Goal: Task Accomplishment & Management: Manage account settings

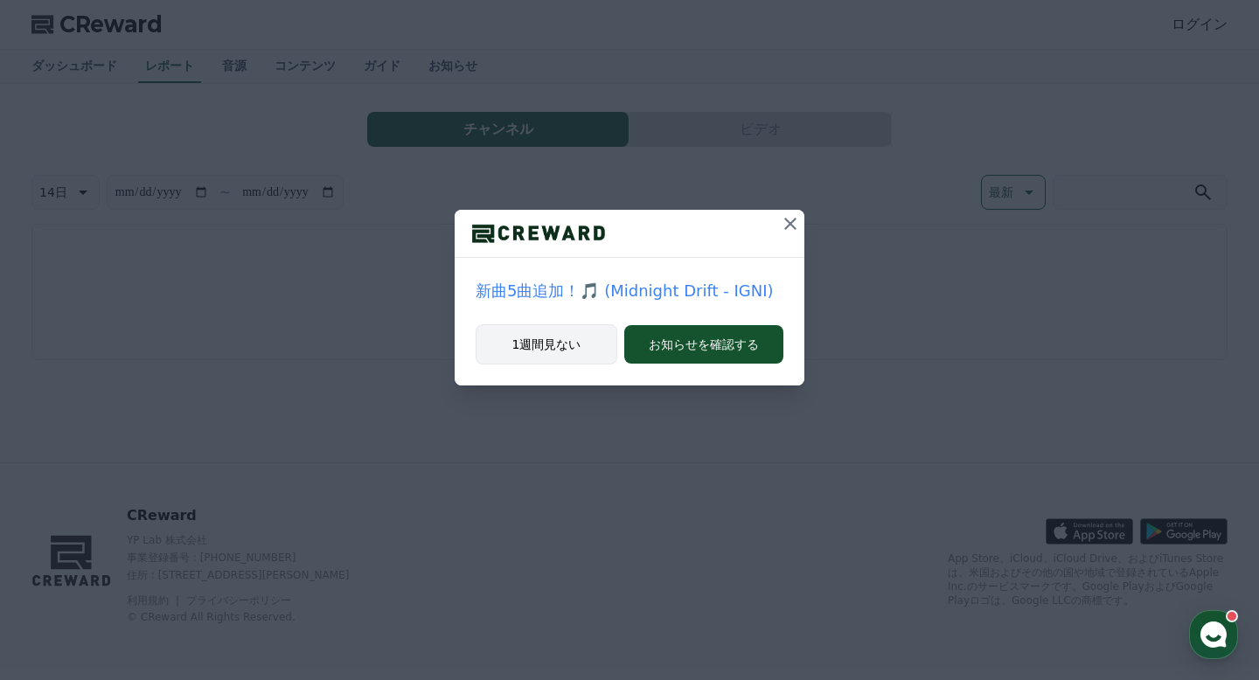
click at [609, 347] on button "1週間見ない" at bounding box center [546, 344] width 142 height 40
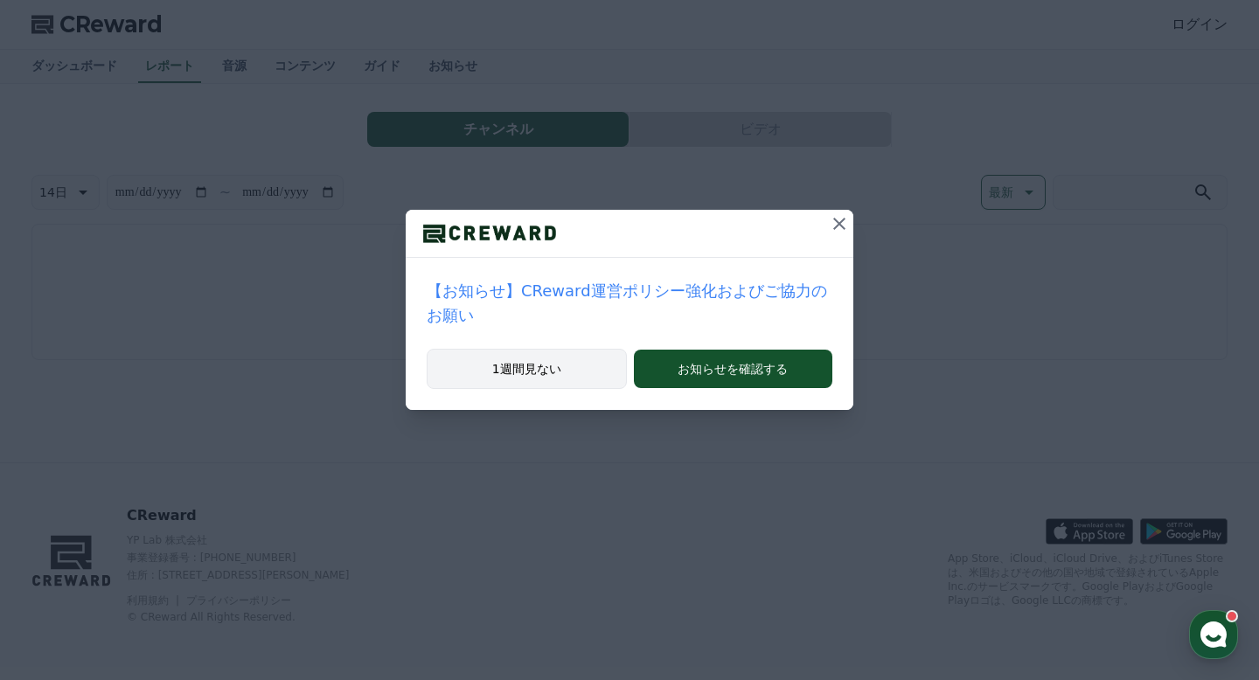
click at [600, 371] on button "1週間見ない" at bounding box center [527, 369] width 200 height 40
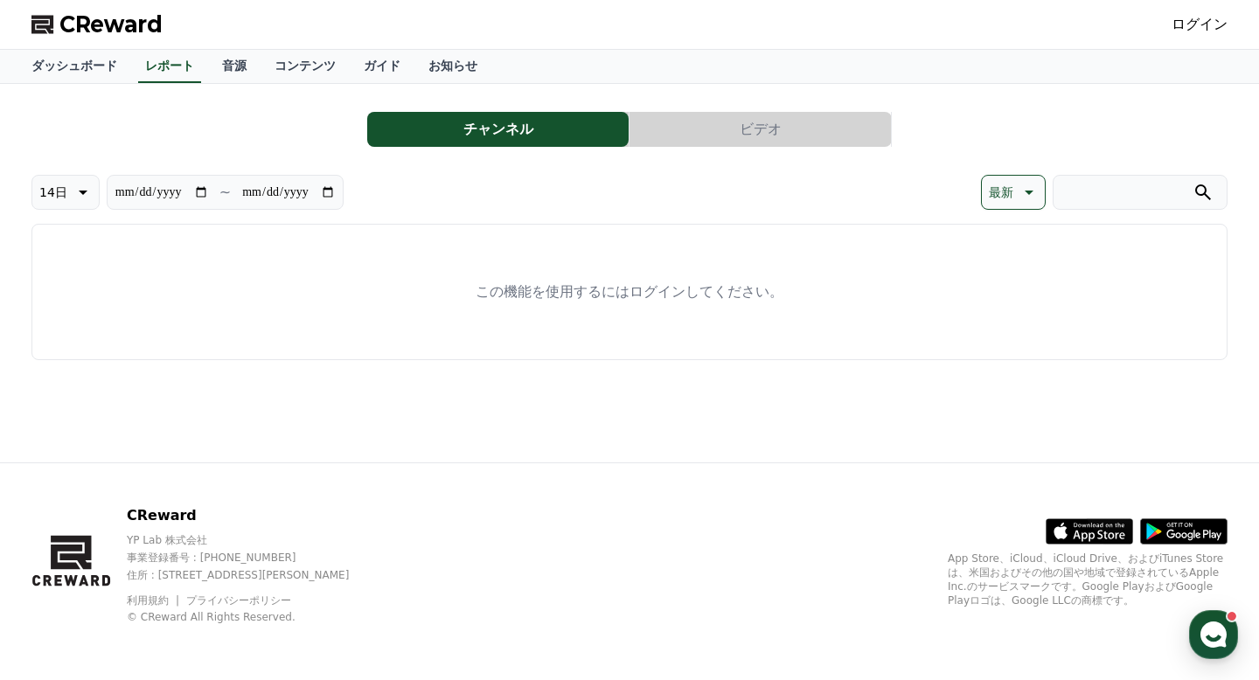
click at [1181, 17] on link "ログイン" at bounding box center [1199, 24] width 56 height 21
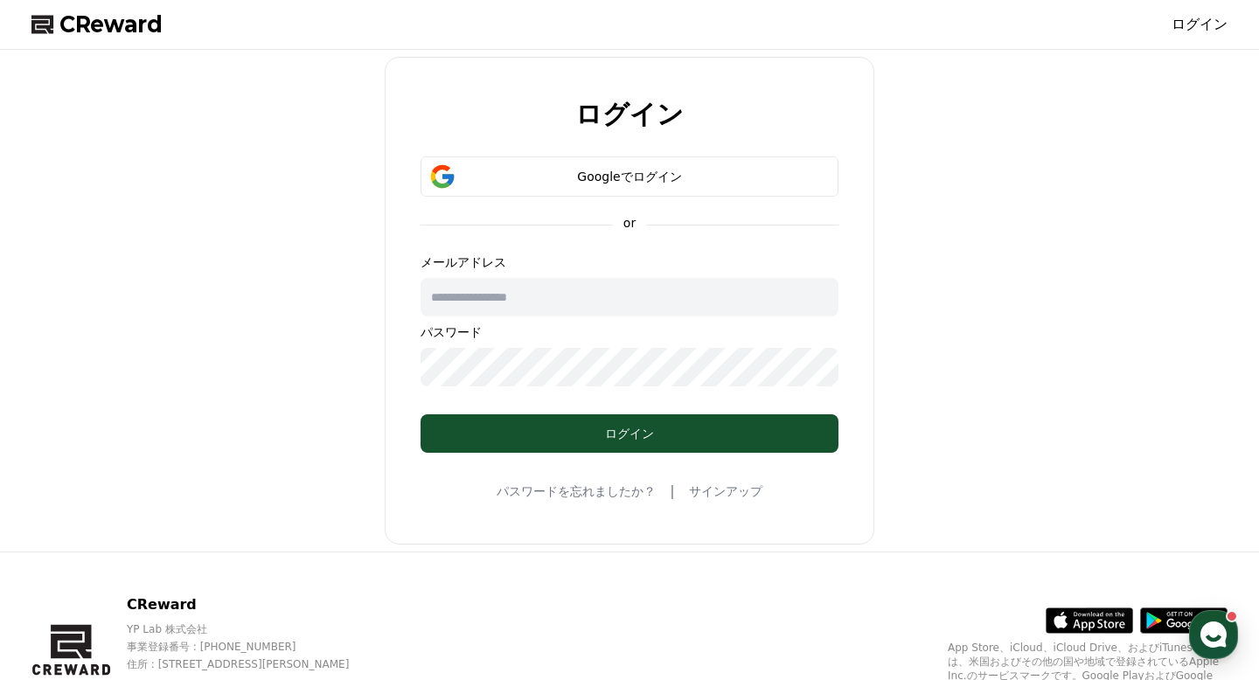
click at [622, 312] on input "text" at bounding box center [629, 297] width 418 height 38
type input "**********"
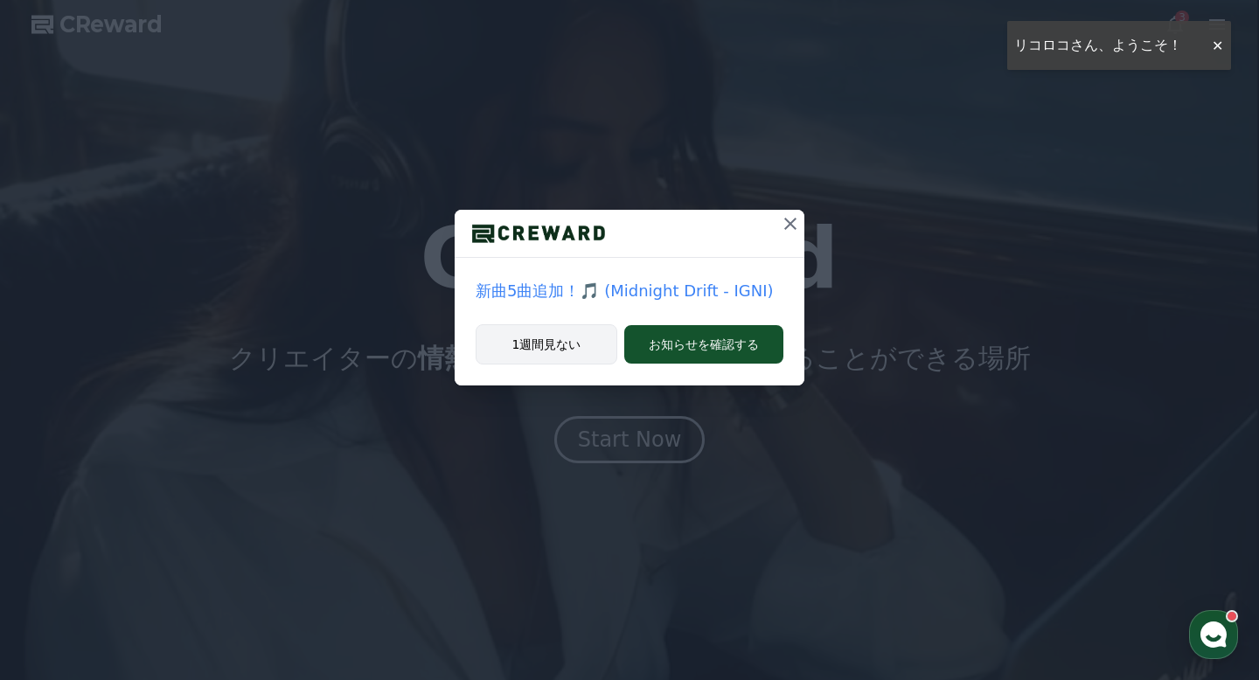
click at [559, 358] on button "1週間見ない" at bounding box center [546, 344] width 142 height 40
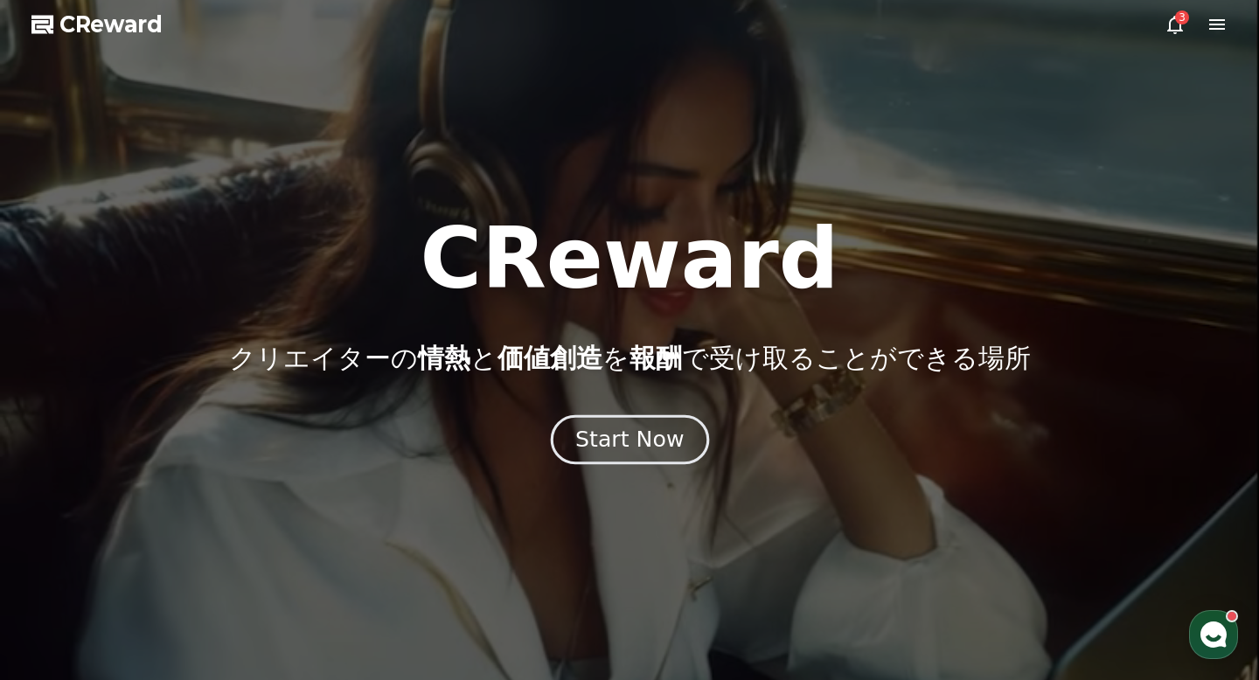
click at [648, 461] on button "Start Now" at bounding box center [629, 440] width 158 height 50
